Goal: Task Accomplishment & Management: Manage account settings

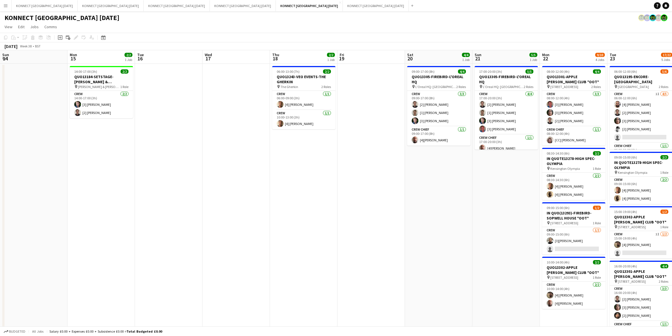
scroll to position [0, 202]
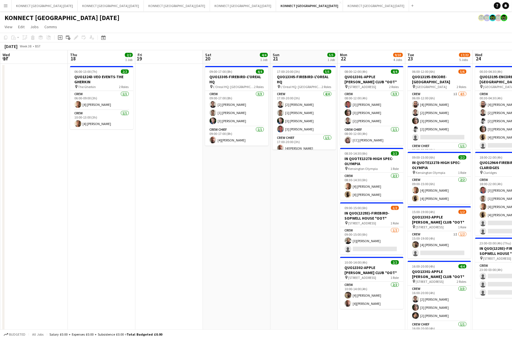
click at [299, 285] on app-date-cell "17:00-20:00 (3h) 5/5 QUO13305-FIREBIRD-L'OREAL HQ pin L’Oreal HQ: [GEOGRAPHIC_D…" at bounding box center [303, 251] width 67 height 375
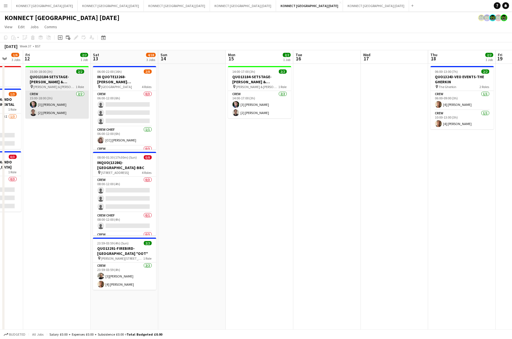
scroll to position [0, 132]
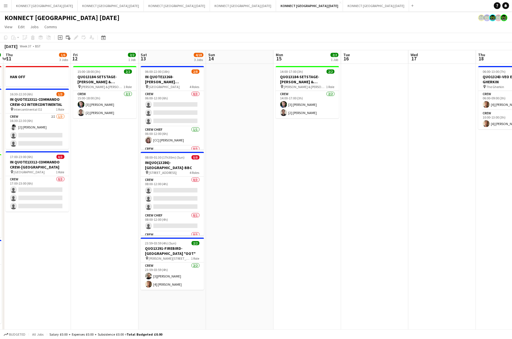
click at [2, 8] on button "Menu" at bounding box center [5, 5] width 11 height 11
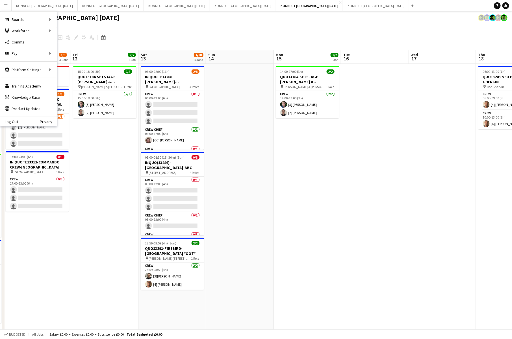
click at [175, 26] on app-page-menu "View Day view expanded Day view collapsed Month view Date picker Jump to [DATE]…" at bounding box center [256, 27] width 512 height 11
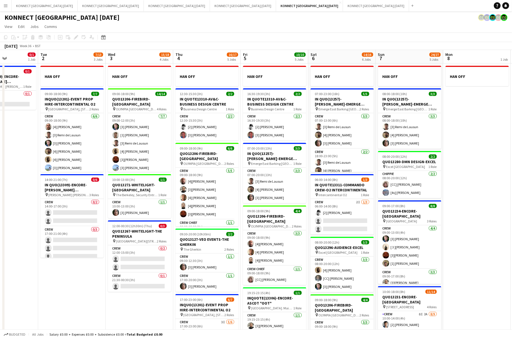
scroll to position [0, 161]
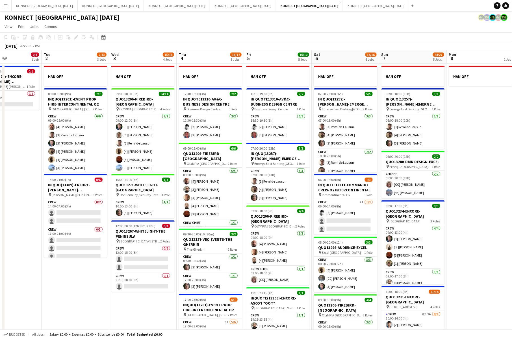
click at [296, 39] on app-toolbar "Copy Paste Paste Command V Paste with crew Command Shift V Paste linked Job [GE…" at bounding box center [256, 37] width 512 height 10
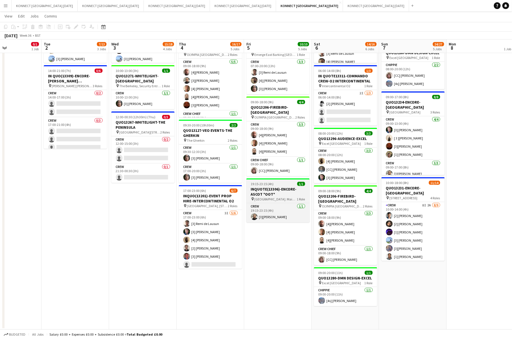
scroll to position [0, 0]
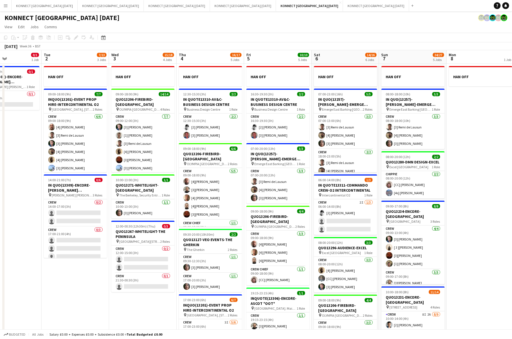
click at [311, 182] on app-date-cell "HAN OFF 16:30-19:30 (3h) 2/2 IN QUOTE13310-AV&C-BUSINESS DESIGN CENTRE pin Busi…" at bounding box center [277, 251] width 67 height 375
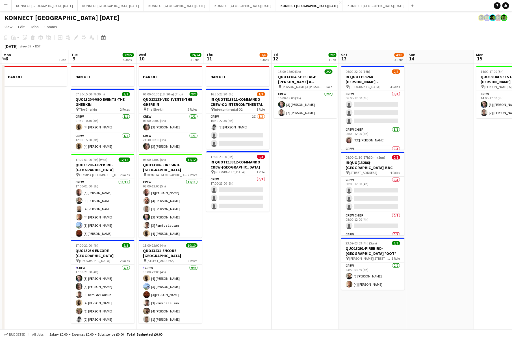
scroll to position [0, 208]
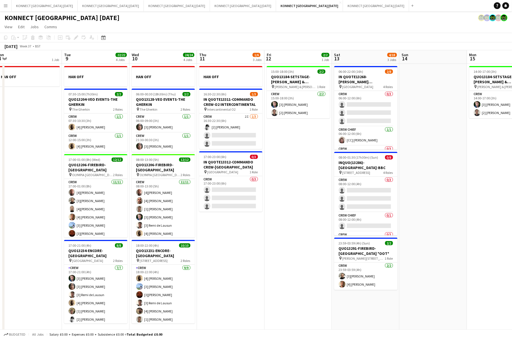
click at [10, 10] on button "Menu" at bounding box center [5, 5] width 11 height 11
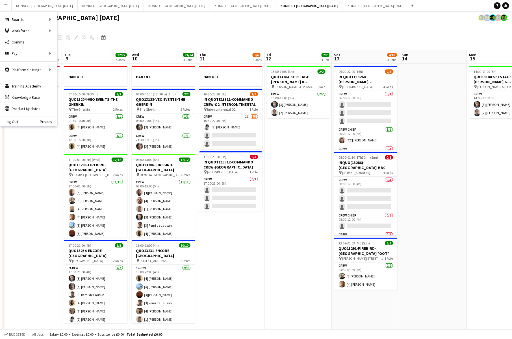
click at [9, 8] on button "Menu" at bounding box center [5, 5] width 11 height 11
click at [498, 7] on icon "Help" at bounding box center [496, 5] width 3 height 3
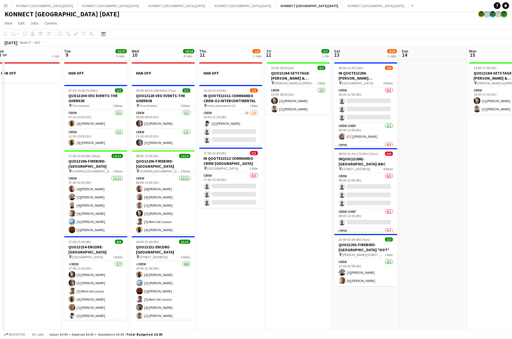
scroll to position [0, 0]
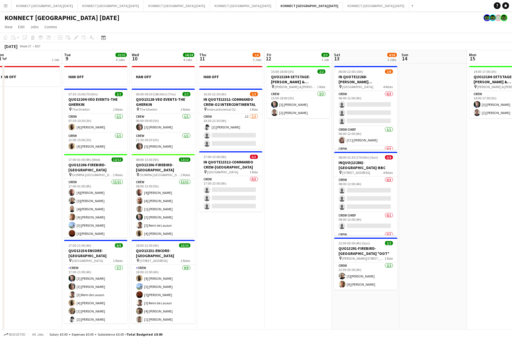
click at [311, 200] on app-date-cell "15:00-18:00 (3h) 2/2 QUO13184-SETSTAGE-[PERSON_NAME] & [PERSON_NAME] pin [PERSO…" at bounding box center [297, 251] width 67 height 375
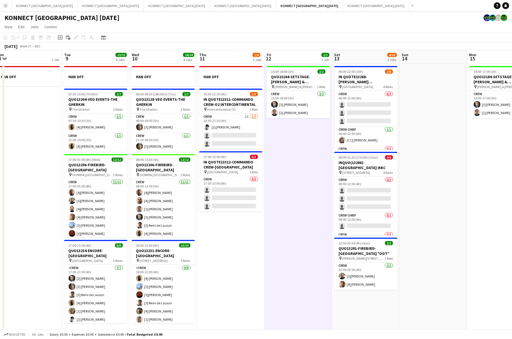
click at [311, 200] on app-date-cell "15:00-18:00 (3h) 2/2 QUO13184-SETSTAGE-[PERSON_NAME] & [PERSON_NAME] pin [PERSO…" at bounding box center [297, 251] width 67 height 375
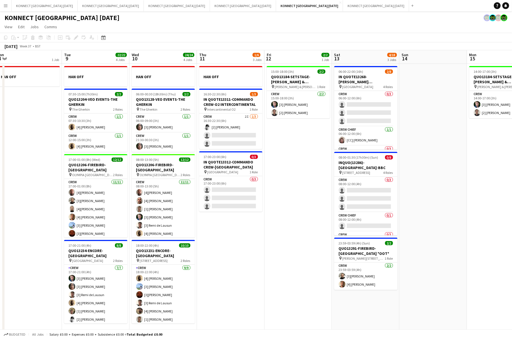
click at [318, 198] on app-date-cell "15:00-18:00 (3h) 2/2 QUO13184-SETSTAGE-[PERSON_NAME] & [PERSON_NAME] pin [PERSO…" at bounding box center [297, 251] width 67 height 375
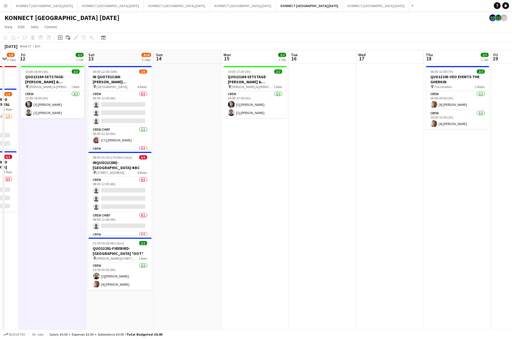
scroll to position [0, 121]
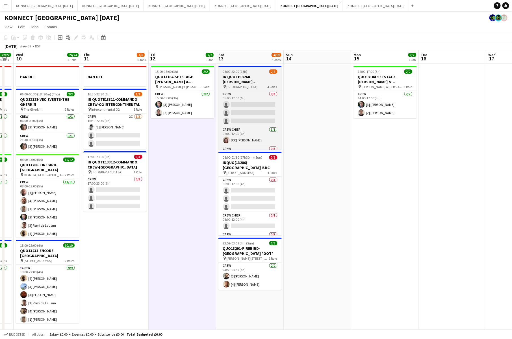
click at [254, 78] on h3 "IN QUOTE13268-[PERSON_NAME][GEOGRAPHIC_DATA]" at bounding box center [249, 79] width 63 height 10
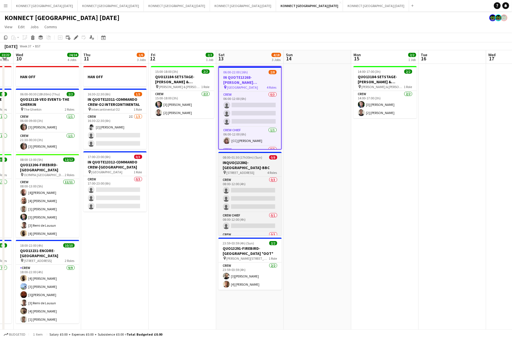
click at [242, 167] on h3 "INQUO(13286)-[GEOGRAPHIC_DATA]-BBC" at bounding box center [249, 165] width 63 height 10
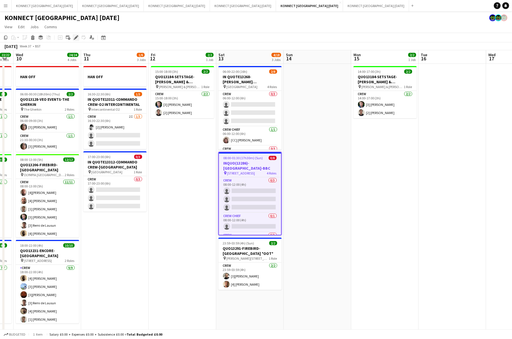
click at [78, 37] on div "Edit" at bounding box center [76, 37] width 7 height 7
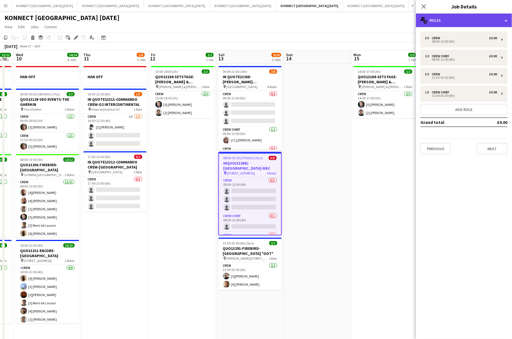
click at [454, 20] on div "multiple-users-add Roles" at bounding box center [464, 21] width 96 height 14
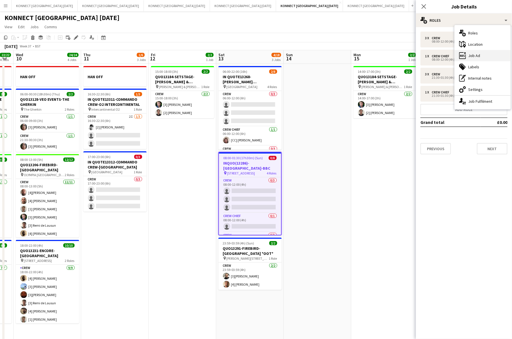
click at [488, 59] on div "ads-window Job Ad" at bounding box center [482, 55] width 56 height 11
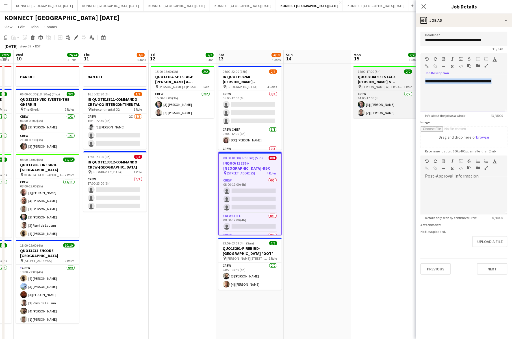
drag, startPoint x: 446, startPoint y: 86, endPoint x: 391, endPoint y: 69, distance: 57.7
click at [391, 69] on body "Menu Boards Boards Boards All jobs Status Workforce Workforce My Workforce Recr…" at bounding box center [256, 224] width 512 height 449
copy div "**********"
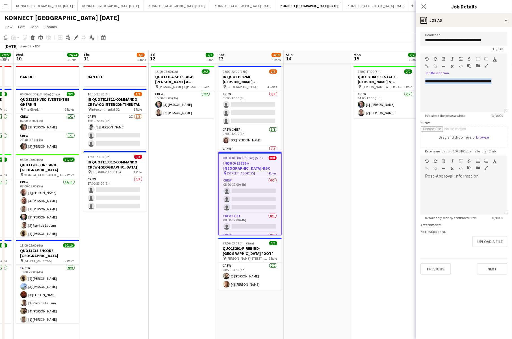
click at [369, 151] on app-date-cell "14:00-17:00 (3h) 2/2 QUO13184-SETSTAGE-[PERSON_NAME] & [PERSON_NAME] pin [PERSO…" at bounding box center [384, 251] width 67 height 375
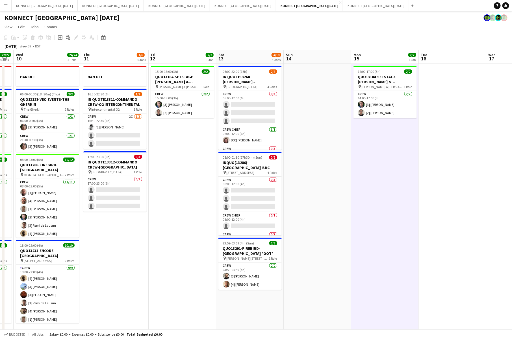
click at [4, 5] on app-icon "Menu" at bounding box center [5, 5] width 5 height 5
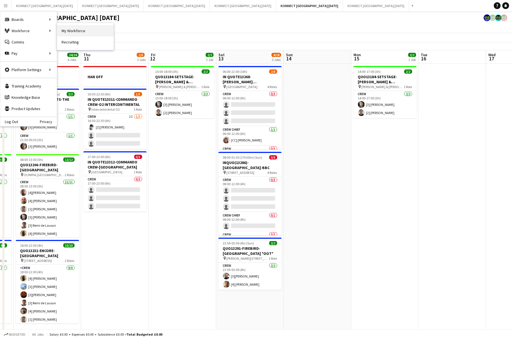
click at [73, 30] on link "My Workforce" at bounding box center [85, 30] width 56 height 11
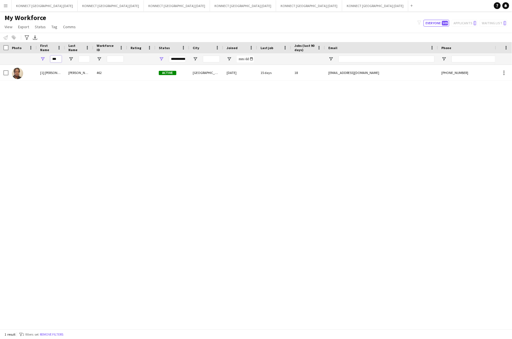
click at [56, 56] on input "***" at bounding box center [55, 59] width 11 height 7
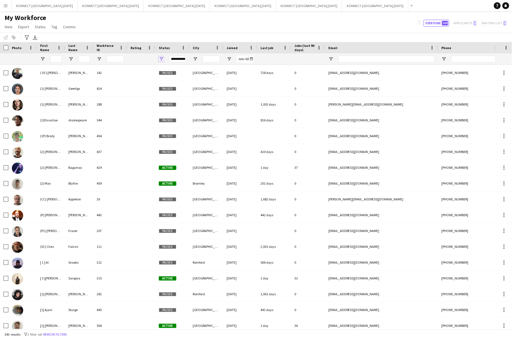
click at [163, 58] on span "Open Filter Menu" at bounding box center [161, 58] width 5 height 5
click at [56, 58] on input "First Name Filter Input" at bounding box center [55, 59] width 11 height 7
click at [179, 20] on div "My Workforce View Views Default view New view Update view Delete view Edit name…" at bounding box center [256, 23] width 512 height 19
click at [161, 58] on span "Open Filter Menu" at bounding box center [161, 58] width 5 height 5
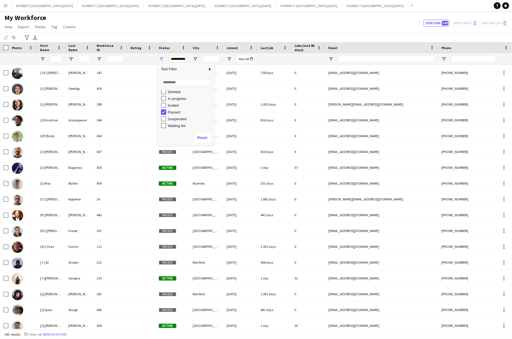
type input "**********"
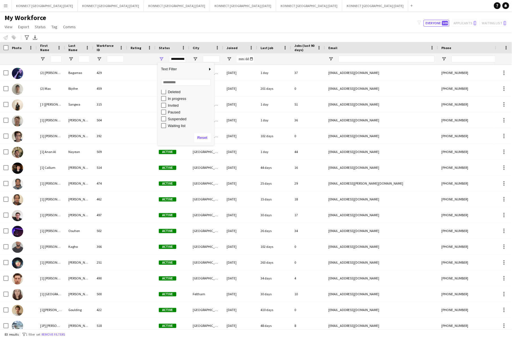
click at [178, 22] on div "My Workforce View Views Default view New view Update view Delete view Edit name…" at bounding box center [256, 23] width 512 height 19
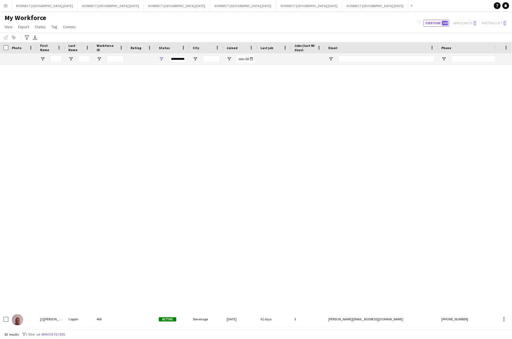
scroll to position [0, 0]
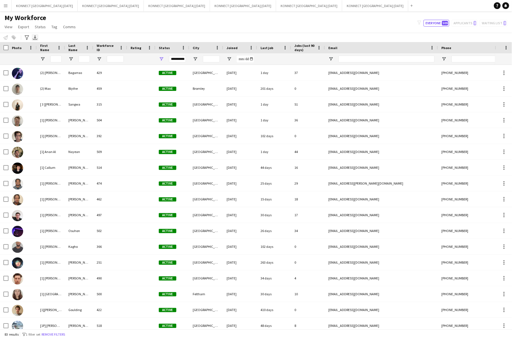
click at [36, 36] on icon "Export XLSX" at bounding box center [35, 37] width 5 height 5
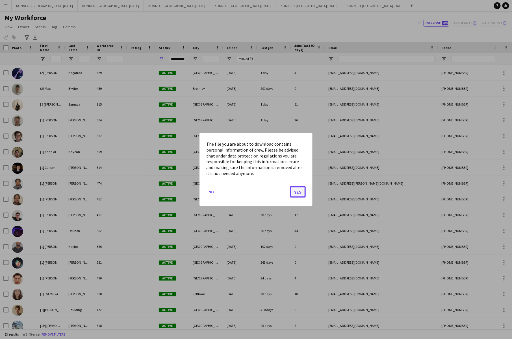
click at [296, 191] on button "Yes" at bounding box center [298, 191] width 16 height 11
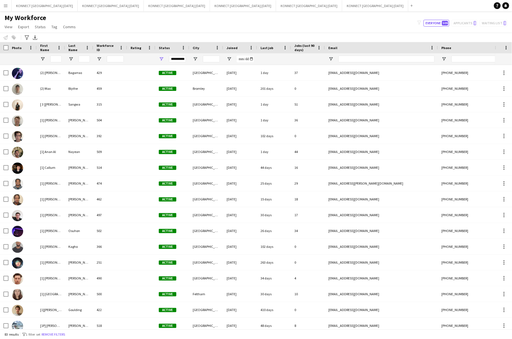
click at [10, 7] on button "Menu" at bounding box center [5, 5] width 11 height 11
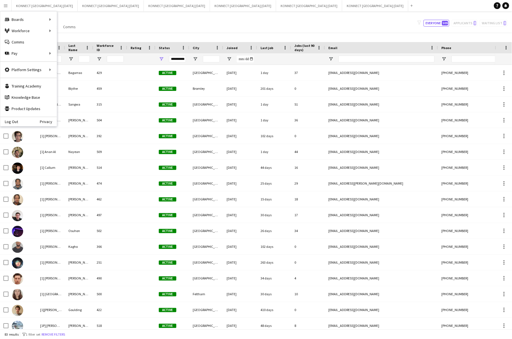
click at [77, 14] on h1 "My Workforce" at bounding box center [40, 18] width 81 height 8
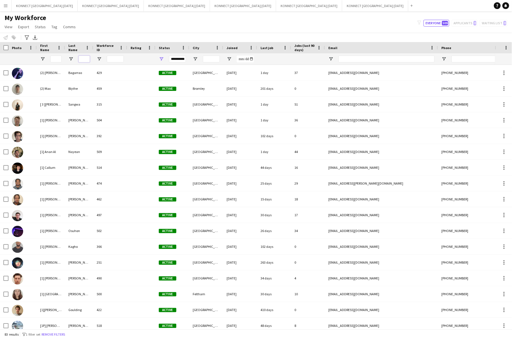
click at [85, 58] on input "Last Name Filter Input" at bounding box center [83, 59] width 11 height 7
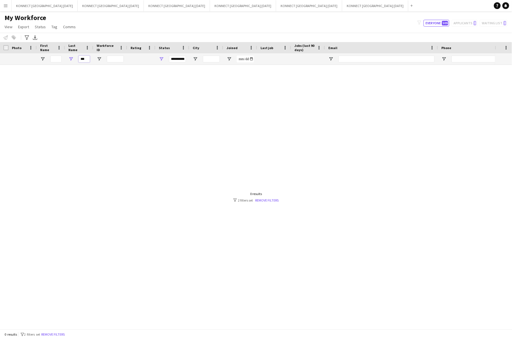
type input "***"
click at [80, 60] on input "***" at bounding box center [83, 59] width 11 height 7
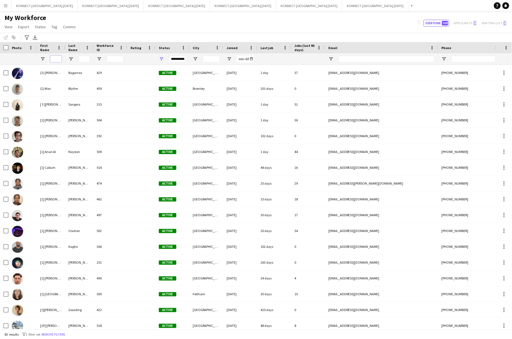
click at [56, 59] on input "First Name Filter Input" at bounding box center [55, 59] width 11 height 7
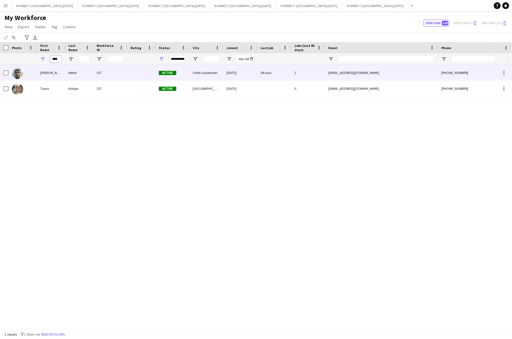
type input "****"
click at [98, 73] on div "257" at bounding box center [110, 73] width 34 height 16
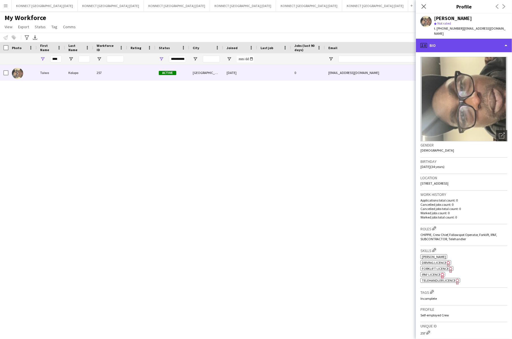
click at [464, 42] on div "profile Bio" at bounding box center [464, 46] width 96 height 14
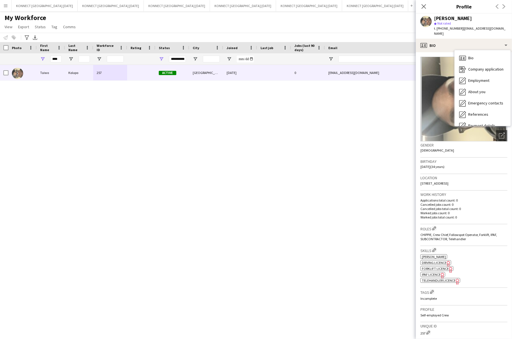
click at [471, 207] on p "Cancelled jobs total count: 0" at bounding box center [463, 209] width 87 height 4
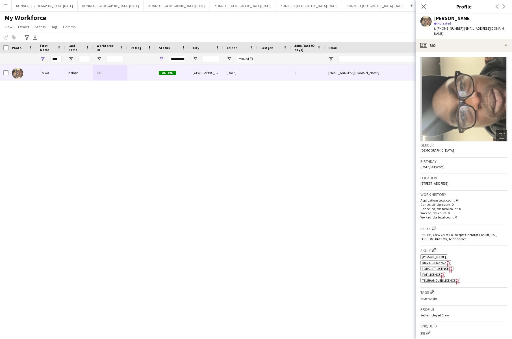
click at [453, 19] on div "[PERSON_NAME]" at bounding box center [453, 18] width 38 height 5
copy div "[PERSON_NAME]"
click at [445, 43] on div "profile Bio" at bounding box center [464, 46] width 96 height 14
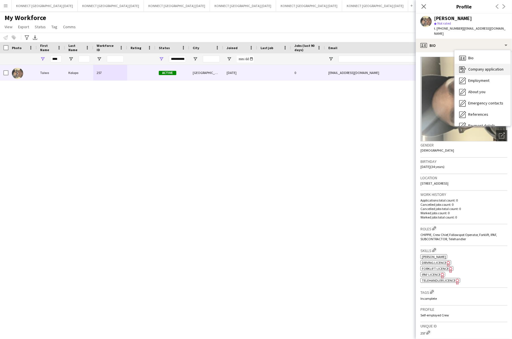
click at [483, 67] on div "Company application Company application" at bounding box center [482, 69] width 56 height 11
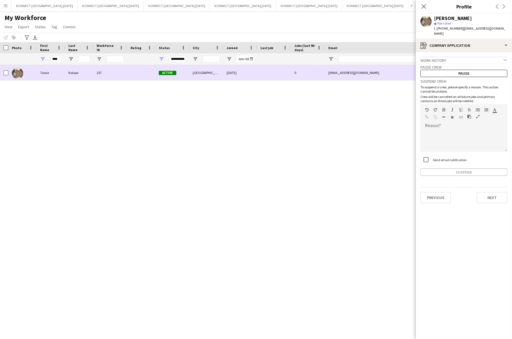
click at [337, 72] on div "[EMAIL_ADDRESS][DOMAIN_NAME]" at bounding box center [381, 73] width 113 height 16
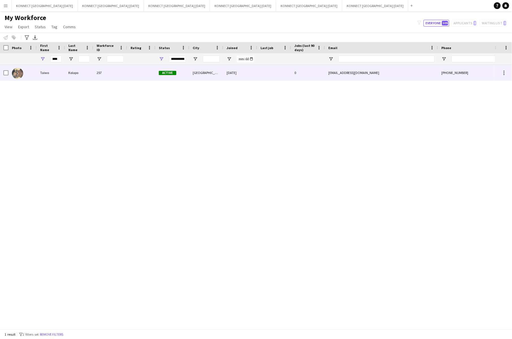
click at [337, 72] on div "[EMAIL_ADDRESS][DOMAIN_NAME]" at bounding box center [381, 73] width 113 height 16
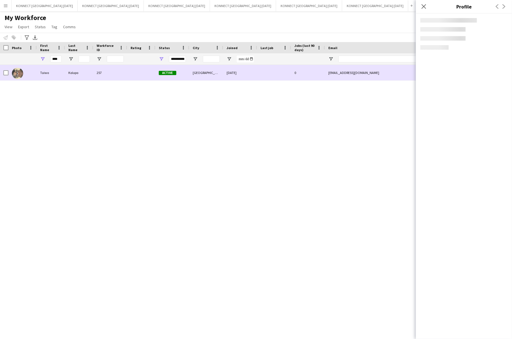
click at [337, 72] on div "[EMAIL_ADDRESS][DOMAIN_NAME]" at bounding box center [381, 73] width 113 height 16
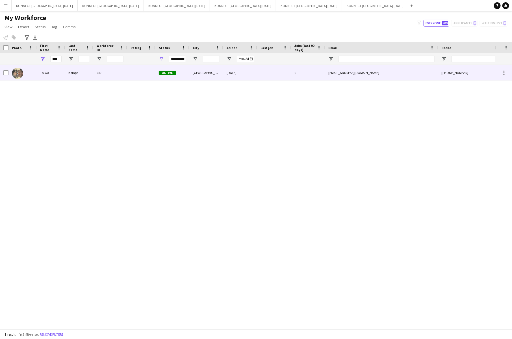
drag, startPoint x: 361, startPoint y: 72, endPoint x: 328, endPoint y: 73, distance: 33.0
click at [328, 73] on div "[EMAIL_ADDRESS][DOMAIN_NAME]" at bounding box center [381, 73] width 113 height 16
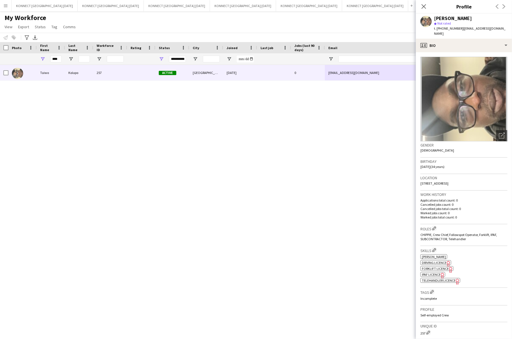
click at [470, 28] on span "| [EMAIL_ADDRESS][DOMAIN_NAME]" at bounding box center [469, 30] width 71 height 9
click at [489, 28] on span "| [EMAIL_ADDRESS][DOMAIN_NAME]" at bounding box center [469, 30] width 71 height 9
drag, startPoint x: 494, startPoint y: 29, endPoint x: 460, endPoint y: 29, distance: 33.6
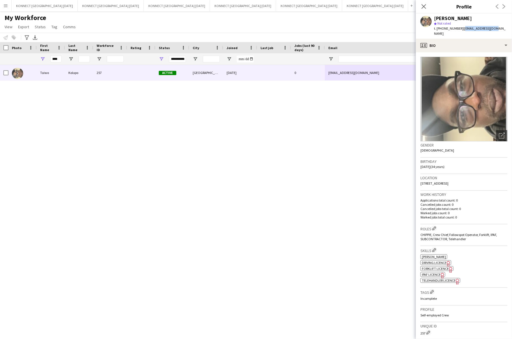
click at [460, 29] on div "[PERSON_NAME] star Not rated t. [PHONE_NUMBER] | [EMAIL_ADDRESS][DOMAIN_NAME]" at bounding box center [464, 26] width 96 height 25
copy span "[EMAIL_ADDRESS][DOMAIN_NAME]"
click at [461, 42] on div "profile Bio" at bounding box center [464, 46] width 96 height 14
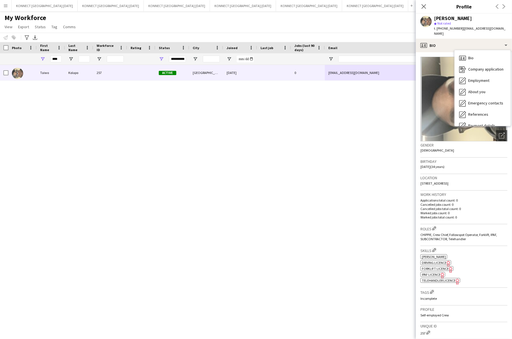
click at [485, 215] on p "Worked jobs total count: 0" at bounding box center [463, 217] width 87 height 4
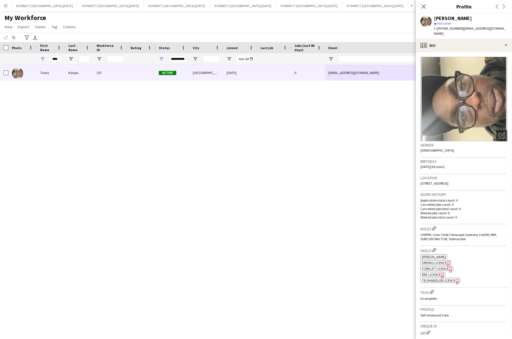
drag, startPoint x: 466, startPoint y: 21, endPoint x: 450, endPoint y: 19, distance: 15.4
click at [450, 19] on div "[PERSON_NAME] star Not rated t. [PHONE_NUMBER] | [EMAIL_ADDRESS][DOMAIN_NAME]" at bounding box center [470, 26] width 73 height 21
drag, startPoint x: 449, startPoint y: 18, endPoint x: 465, endPoint y: 18, distance: 16.1
click at [465, 18] on div "[PERSON_NAME]" at bounding box center [470, 18] width 73 height 5
copy div "Kolapo"
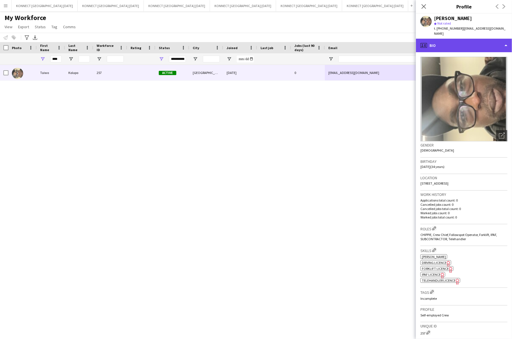
click at [447, 40] on div "profile Bio" at bounding box center [464, 46] width 96 height 14
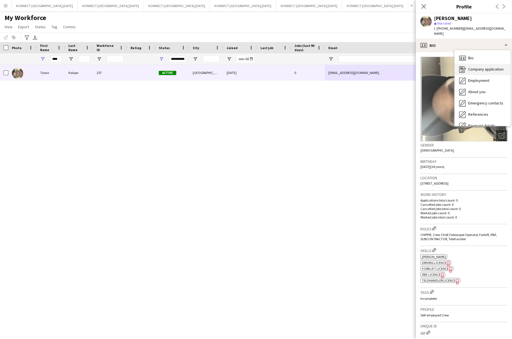
click at [488, 67] on span "Company application" at bounding box center [485, 69] width 35 height 5
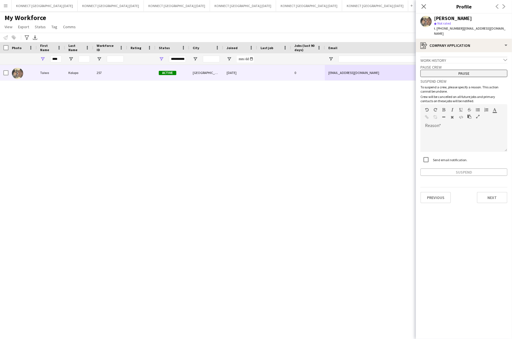
click at [469, 70] on button "Pause" at bounding box center [463, 73] width 87 height 7
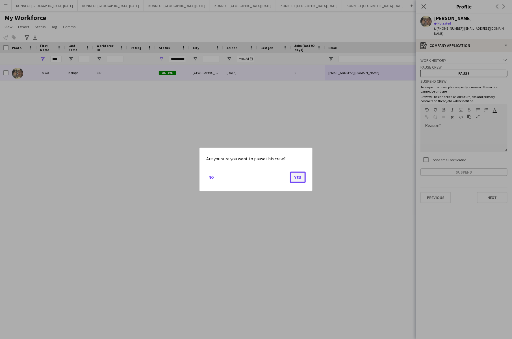
click at [296, 178] on button "Yes" at bounding box center [298, 177] width 16 height 11
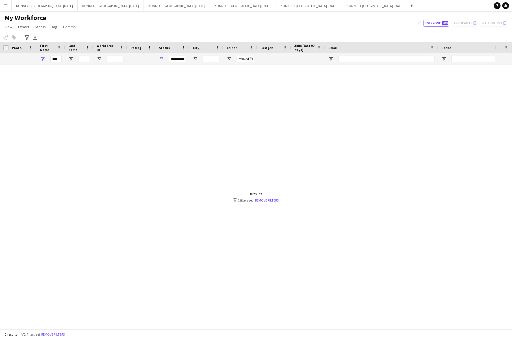
click at [8, 6] on app-icon "Menu" at bounding box center [5, 5] width 5 height 5
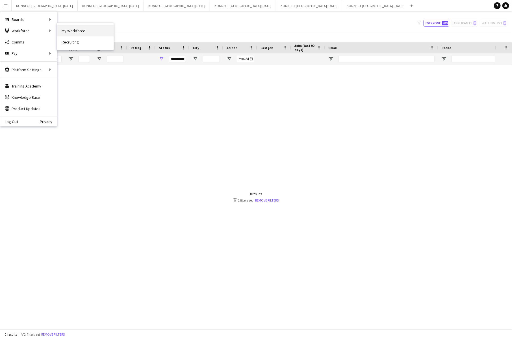
click at [70, 35] on link "My Workforce" at bounding box center [85, 30] width 56 height 11
type input "**********"
type input "****"
type input "**********"
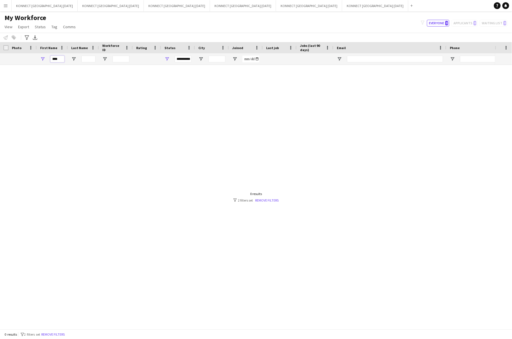
click at [57, 61] on input "****" at bounding box center [57, 59] width 14 height 7
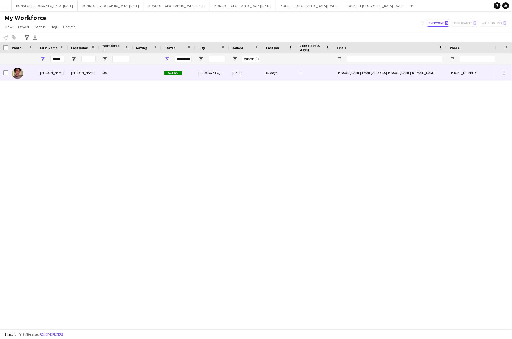
click at [118, 73] on div "506" at bounding box center [116, 73] width 34 height 16
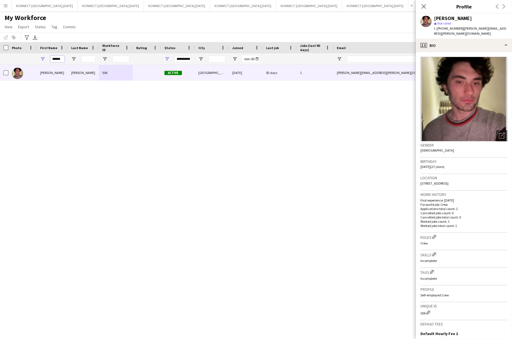
click at [58, 59] on input "******" at bounding box center [57, 59] width 14 height 7
type input "*****"
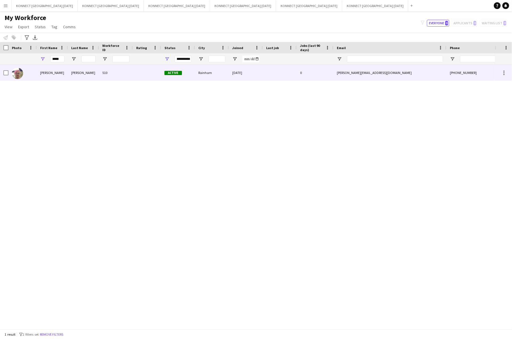
click at [115, 78] on div "510" at bounding box center [116, 73] width 34 height 16
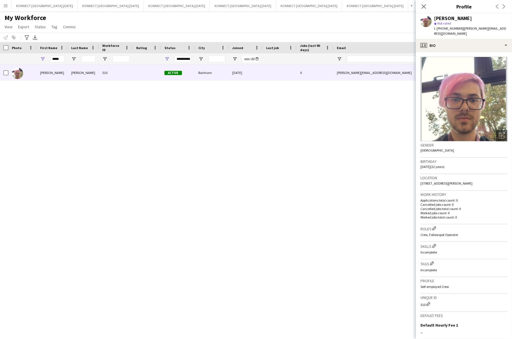
click at [480, 29] on span "| [PERSON_NAME][EMAIL_ADDRESS][DOMAIN_NAME]" at bounding box center [470, 30] width 72 height 9
click at [505, 28] on span "| [PERSON_NAME][EMAIL_ADDRESS][DOMAIN_NAME]" at bounding box center [470, 30] width 72 height 9
drag, startPoint x: 507, startPoint y: 28, endPoint x: 460, endPoint y: 27, distance: 46.6
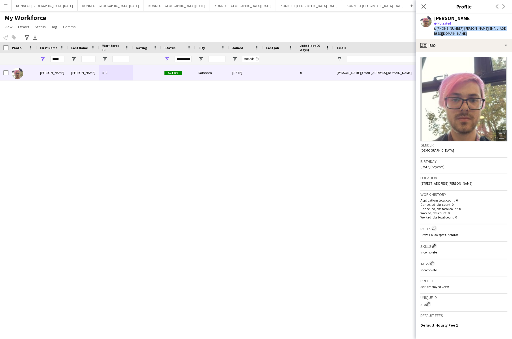
click at [460, 27] on div "[PERSON_NAME] star Not rated t. [PHONE_NUMBER] | [PERSON_NAME][EMAIL_ADDRESS][D…" at bounding box center [464, 26] width 96 height 25
copy span "[PERSON_NAME][EMAIL_ADDRESS][DOMAIN_NAME]"
click at [318, 109] on div "[PERSON_NAME] 510 Active Rainham [DATE] 0 [PERSON_NAME][EMAIL_ADDRESS][DOMAIN_N…" at bounding box center [247, 197] width 495 height 264
click at [287, 23] on div "My Workforce View Views Default view New view Update view Delete view Edit name…" at bounding box center [256, 23] width 512 height 19
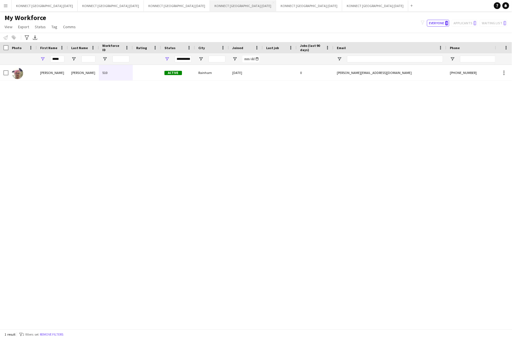
click at [210, 6] on button "KONNECT [GEOGRAPHIC_DATA] [DATE] Close" at bounding box center [243, 5] width 66 height 11
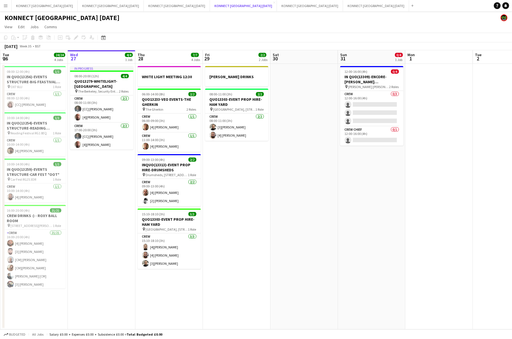
scroll to position [0, 155]
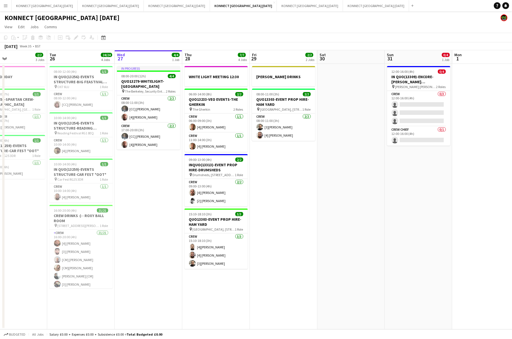
click at [5, 5] on app-icon "Menu" at bounding box center [5, 5] width 5 height 5
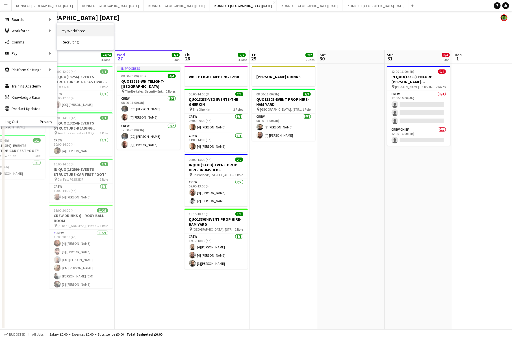
click at [78, 32] on link "My Workforce" at bounding box center [85, 30] width 56 height 11
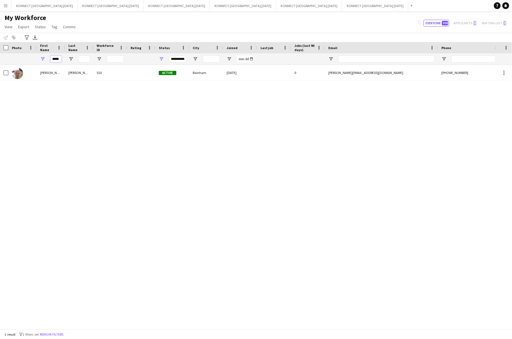
click at [56, 59] on input "*****" at bounding box center [55, 59] width 11 height 7
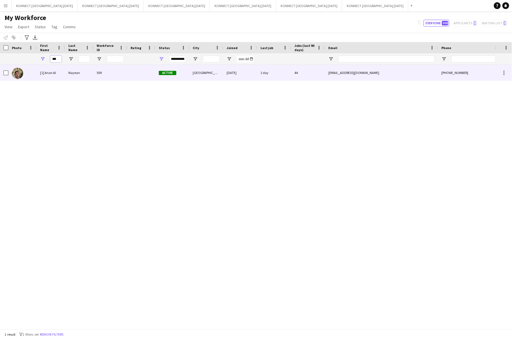
type input "***"
click at [96, 77] on div "509" at bounding box center [110, 73] width 34 height 16
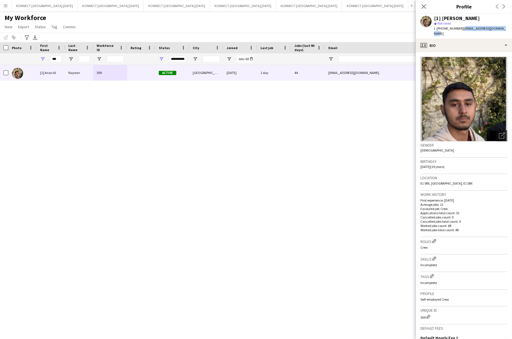
drag, startPoint x: 463, startPoint y: 29, endPoint x: 506, endPoint y: 32, distance: 43.0
click at [506, 32] on div "[1] Anan Al Nayean star Not rated t. [PHONE_NUMBER] | [EMAIL_ADDRESS][DOMAIN_NA…" at bounding box center [464, 26] width 96 height 25
copy span "[EMAIL_ADDRESS][DOMAIN_NAME]"
click at [276, 8] on button "KONNECT [GEOGRAPHIC_DATA] [DATE] Close" at bounding box center [309, 5] width 66 height 11
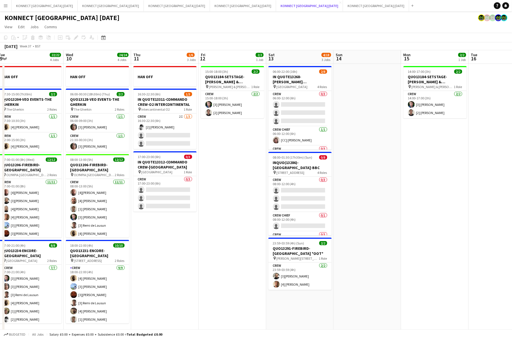
scroll to position [0, 226]
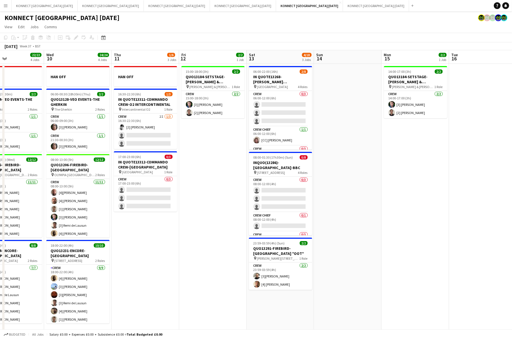
click at [348, 182] on app-date-cell at bounding box center [347, 251] width 67 height 375
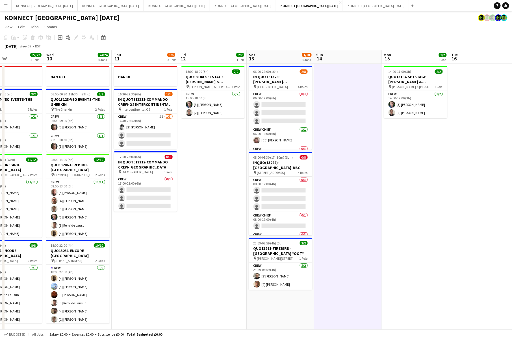
click at [348, 182] on app-date-cell at bounding box center [347, 251] width 67 height 375
